Goal: Information Seeking & Learning: Learn about a topic

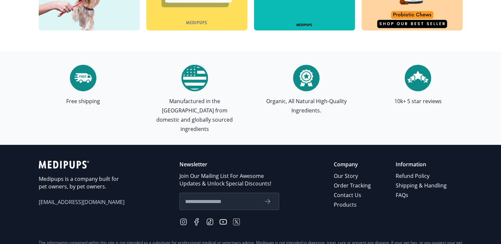
scroll to position [1951, 0]
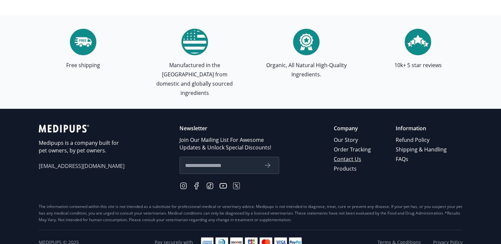
click at [352, 155] on link "Contact Us" at bounding box center [352, 160] width 38 height 10
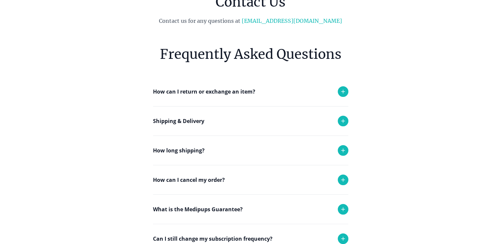
scroll to position [66, 0]
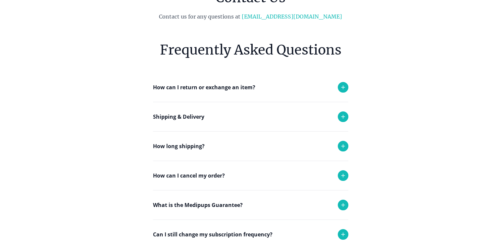
click at [242, 175] on div "How can I cancel my order?" at bounding box center [250, 175] width 195 height 29
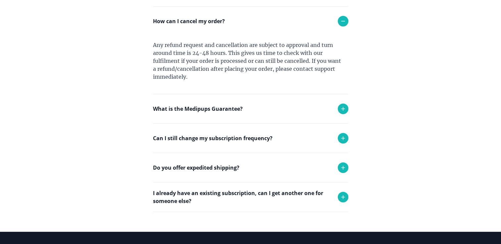
scroll to position [232, 0]
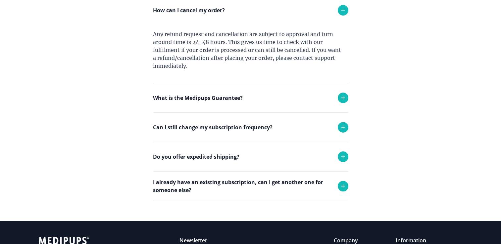
click at [205, 127] on p "Can I still change my subscription frequency?" at bounding box center [212, 127] width 119 height 8
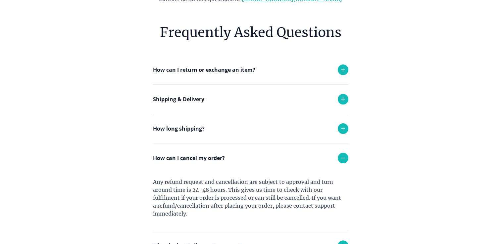
scroll to position [0, 0]
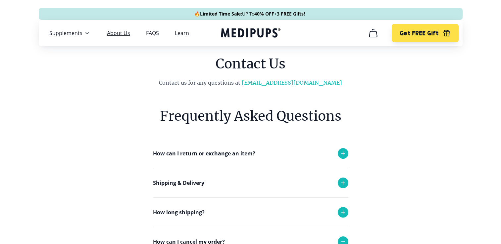
click at [116, 35] on link "About Us" at bounding box center [118, 33] width 23 height 7
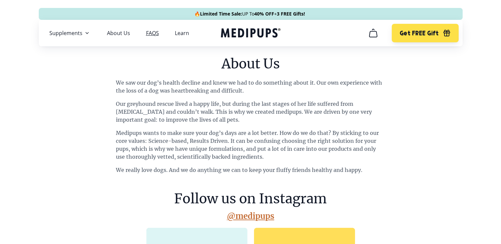
click at [155, 34] on link "FAQS" at bounding box center [152, 33] width 13 height 7
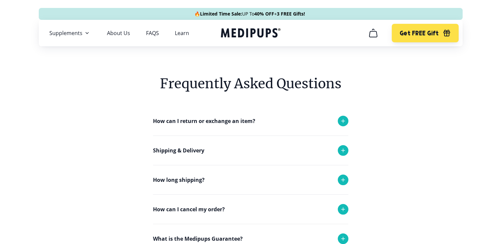
click at [162, 151] on p "Shipping & Delivery" at bounding box center [178, 151] width 51 height 8
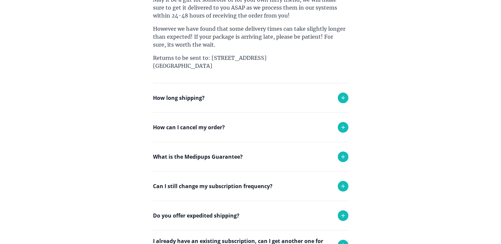
scroll to position [199, 0]
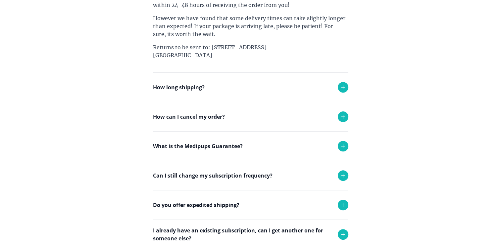
click at [174, 144] on p "What is the Medipups Guarantee?" at bounding box center [198, 146] width 90 height 8
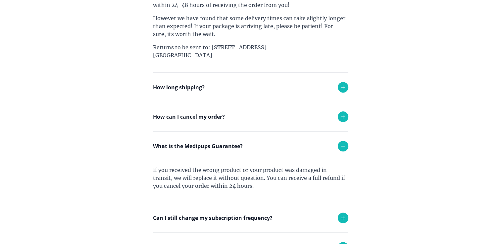
scroll to position [232, 0]
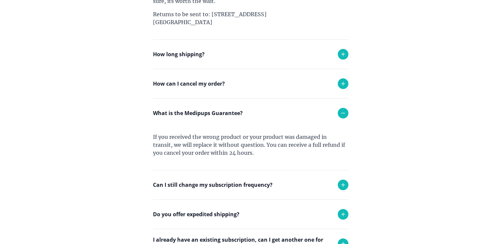
click at [212, 114] on p "What is the Medipups Guarantee?" at bounding box center [198, 113] width 90 height 8
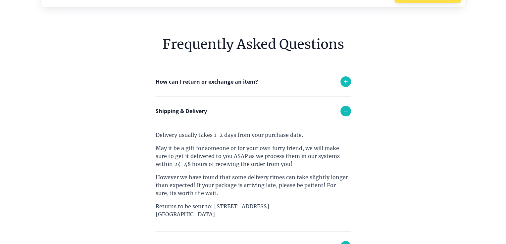
scroll to position [0, 0]
